Goal: Task Accomplishment & Management: Use online tool/utility

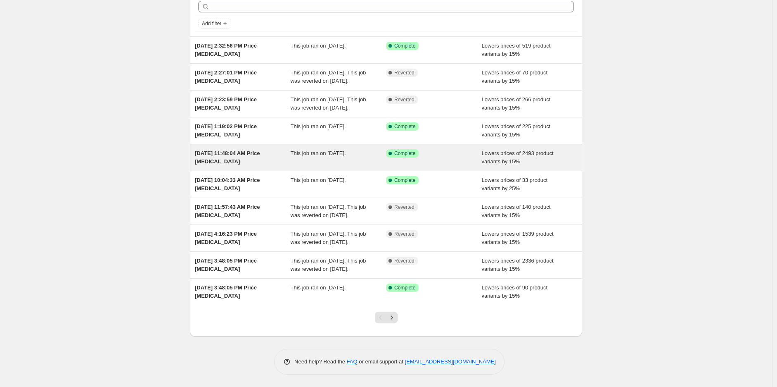
scroll to position [64, 0]
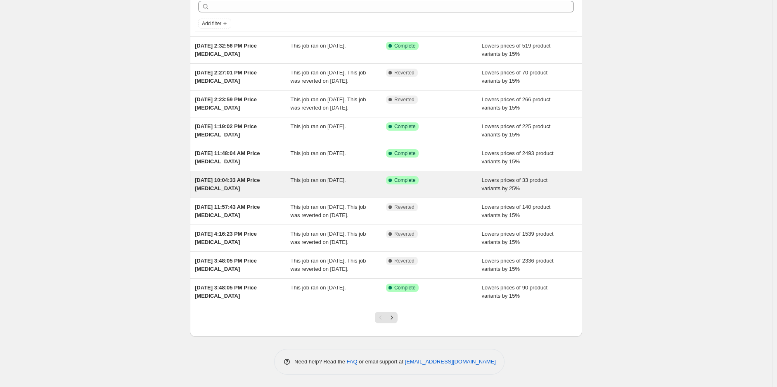
click at [240, 177] on span "[DATE] 10:04:33 AM Price [MEDICAL_DATA]" at bounding box center [227, 184] width 65 height 14
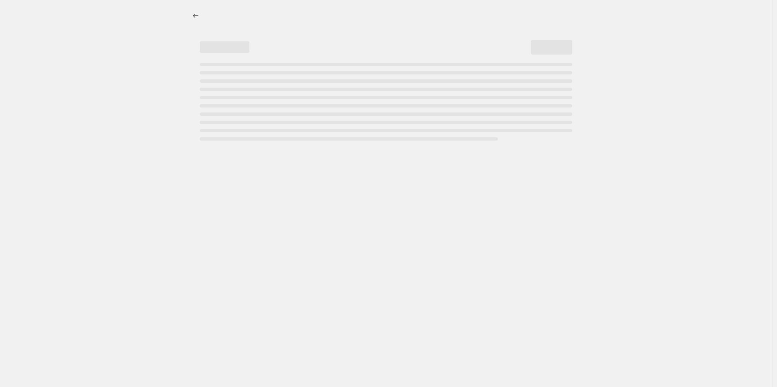
select select "percentage"
select select "collection"
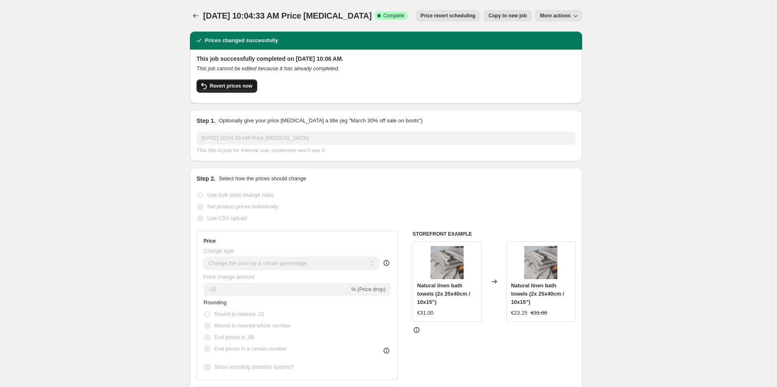
click at [240, 84] on span "Revert prices now" at bounding box center [231, 86] width 43 height 7
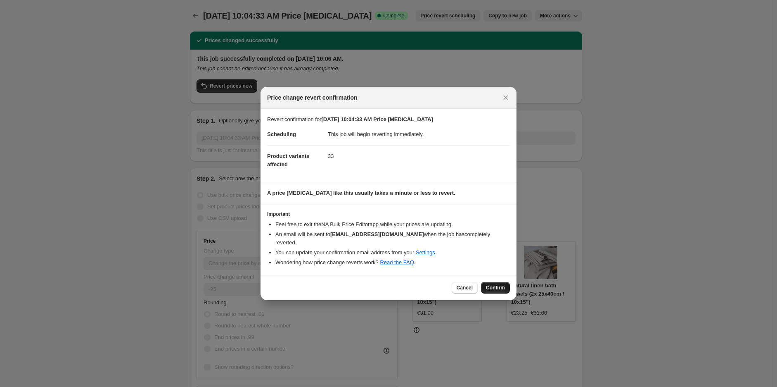
click at [494, 285] on span "Confirm" at bounding box center [495, 287] width 19 height 7
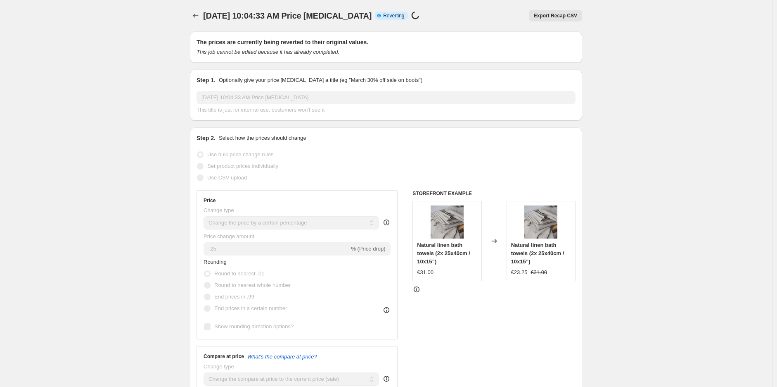
select select "percentage"
select select "collection"
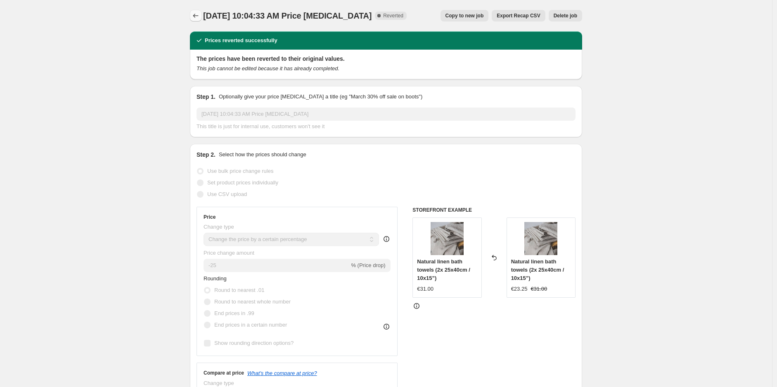
click at [194, 17] on icon "Price change jobs" at bounding box center [196, 16] width 8 height 8
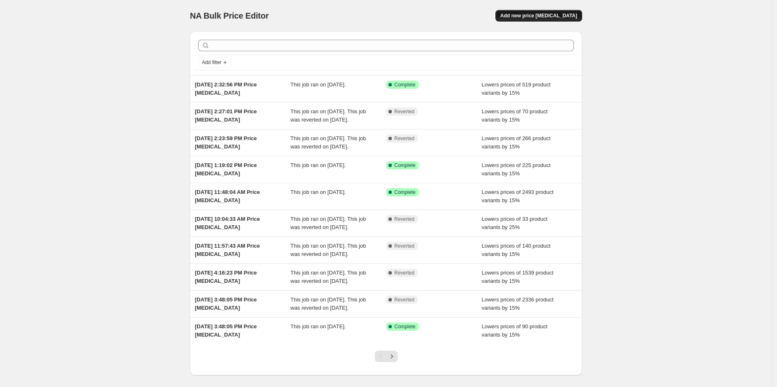
click at [558, 13] on span "Add new price [MEDICAL_DATA]" at bounding box center [539, 15] width 77 height 7
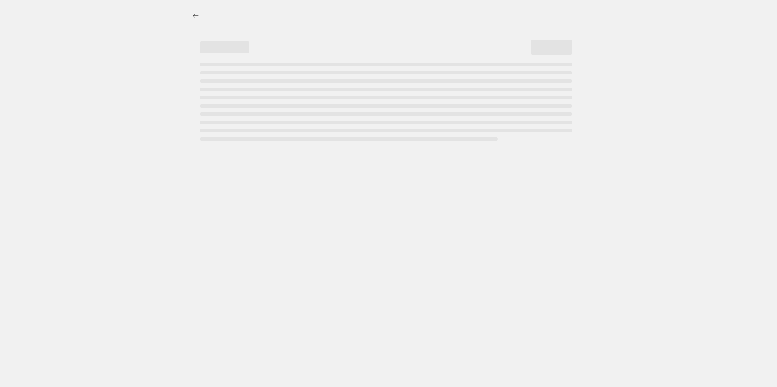
select select "percentage"
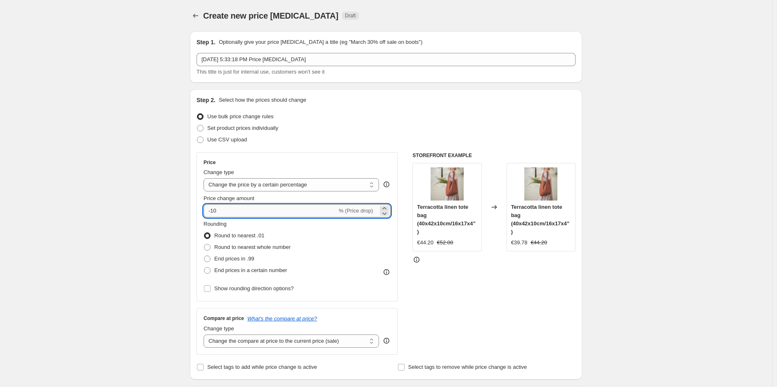
click at [235, 213] on input "-10" at bounding box center [270, 210] width 133 height 13
type input "-15"
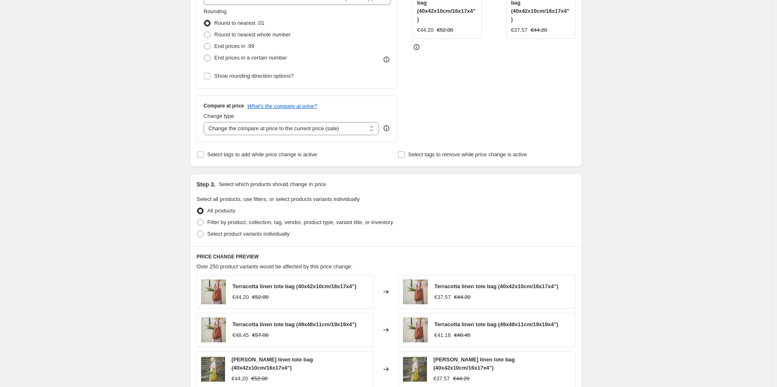
scroll to position [211, 0]
click at [237, 223] on span "Filter by product, collection, tag, vendor, product type, variant title, or inv…" at bounding box center [300, 224] width 186 height 6
click at [197, 221] on input "Filter by product, collection, tag, vendor, product type, variant title, or inv…" at bounding box center [197, 221] width 0 height 0
radio input "true"
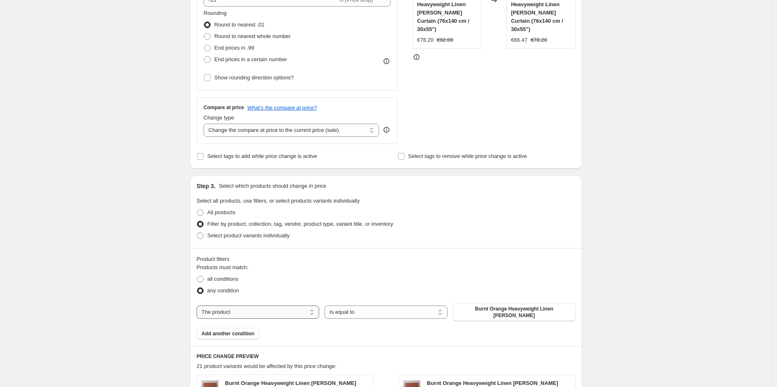
click at [259, 305] on select "The product The product's collection The product's tag The product's vendor The…" at bounding box center [258, 311] width 123 height 13
select select "collection"
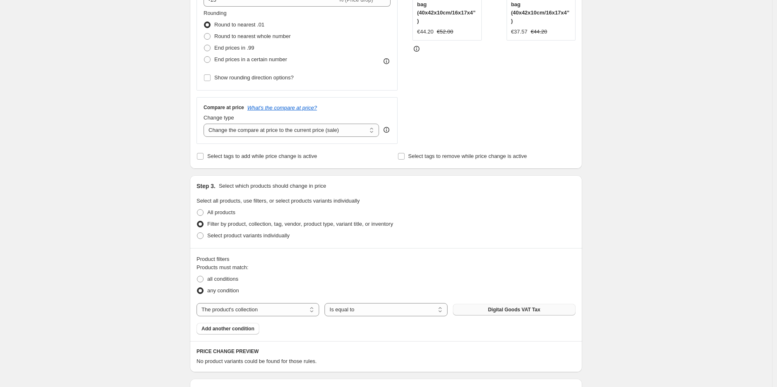
click at [511, 310] on span "Digital Goods VAT Tax" at bounding box center [514, 309] width 52 height 7
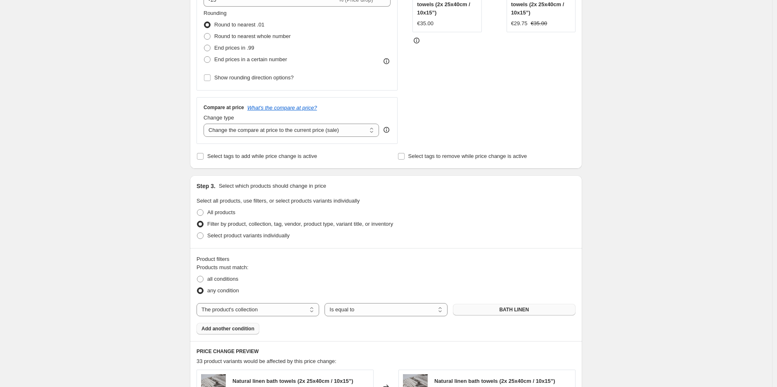
click at [233, 326] on span "Add another condition" at bounding box center [228, 328] width 53 height 7
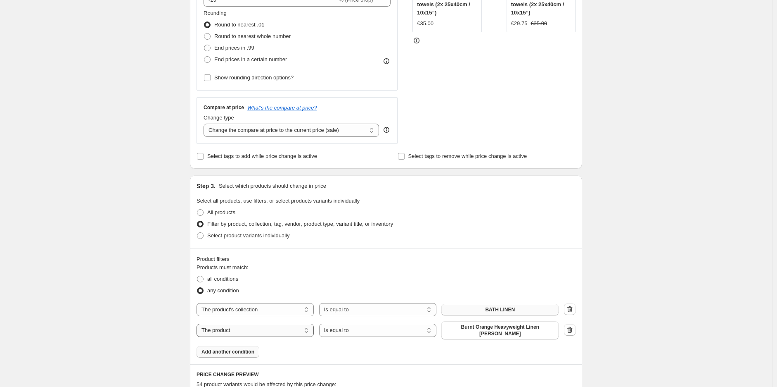
click at [225, 331] on select "The product The product's collection The product's tag The product's vendor The…" at bounding box center [255, 329] width 117 height 13
select select "collection"
click at [500, 328] on span "BATH LINEN" at bounding box center [500, 327] width 30 height 7
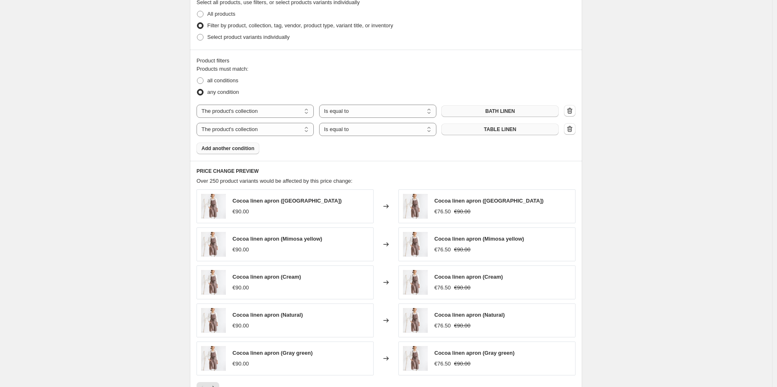
scroll to position [551, 0]
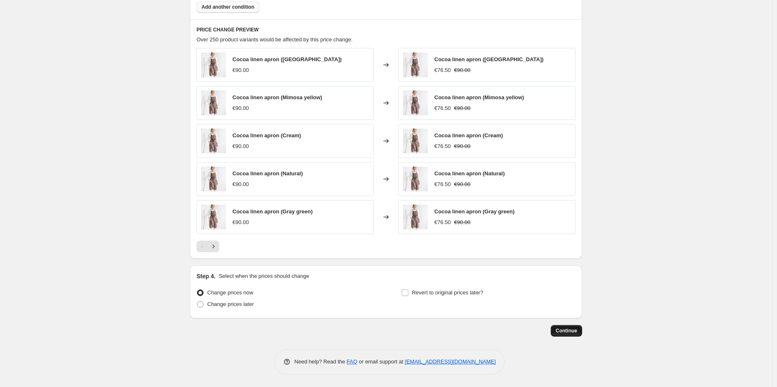
click at [575, 328] on span "Continue" at bounding box center [566, 330] width 21 height 7
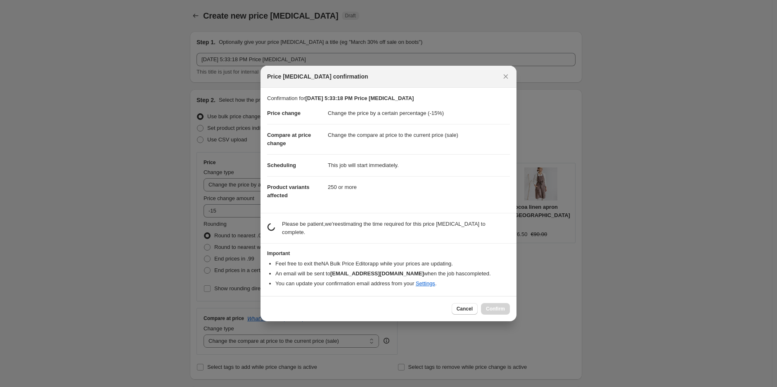
scroll to position [0, 0]
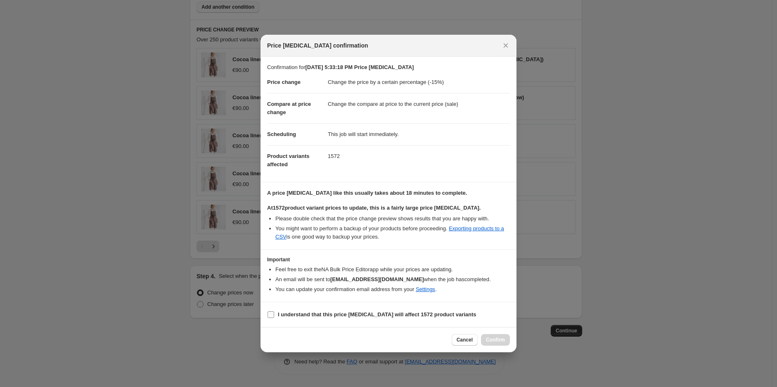
click at [324, 315] on b "I understand that this price change job will affect 1572 product variants" at bounding box center [377, 314] width 199 height 6
click at [274, 315] on input "I understand that this price change job will affect 1572 product variants" at bounding box center [271, 314] width 7 height 7
checkbox input "true"
click at [492, 339] on span "Confirm" at bounding box center [495, 339] width 19 height 7
